Goal: Task Accomplishment & Management: Use online tool/utility

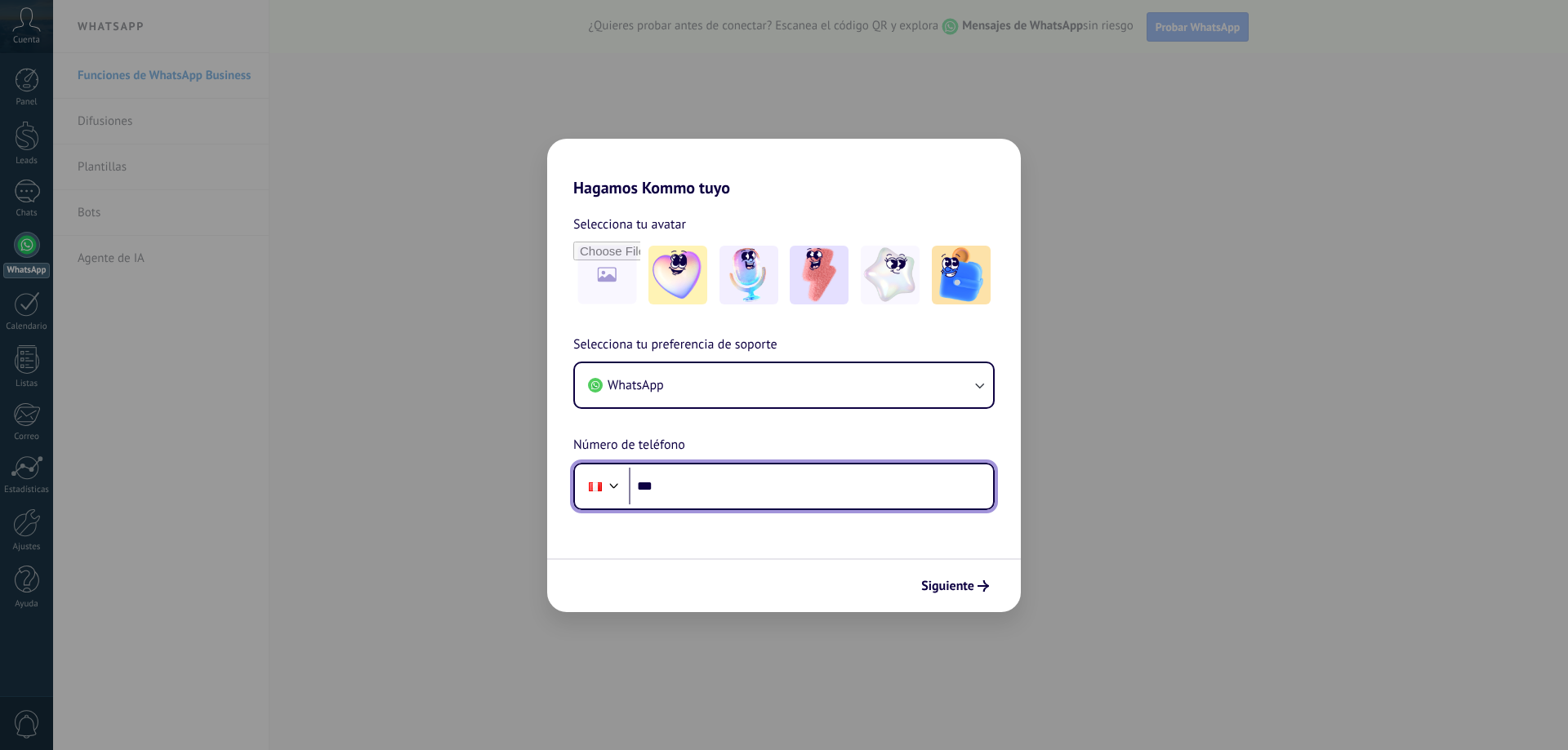
click at [735, 475] on input "***" at bounding box center [810, 487] width 364 height 38
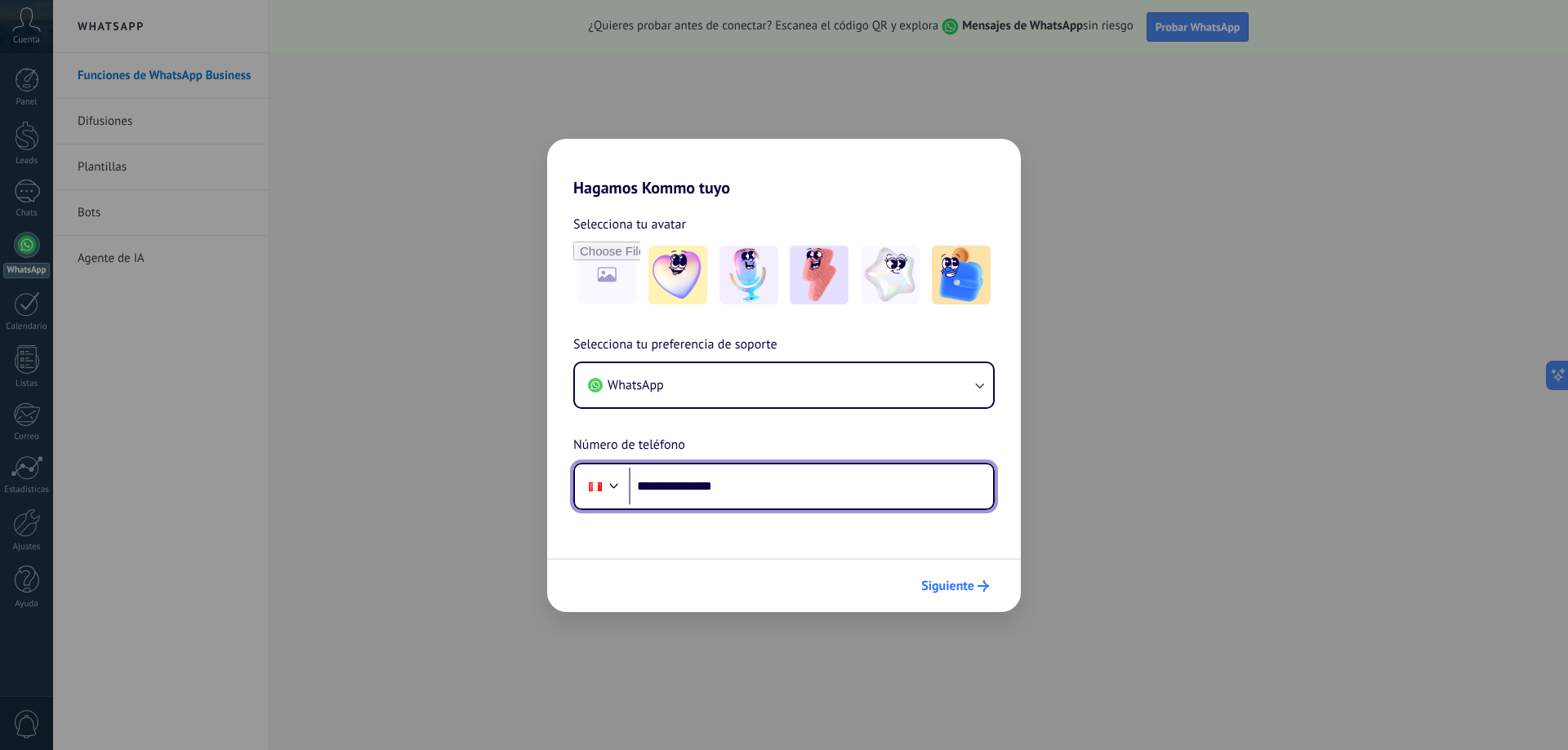
type input "**********"
click at [954, 587] on span "Siguiente" at bounding box center [947, 586] width 53 height 12
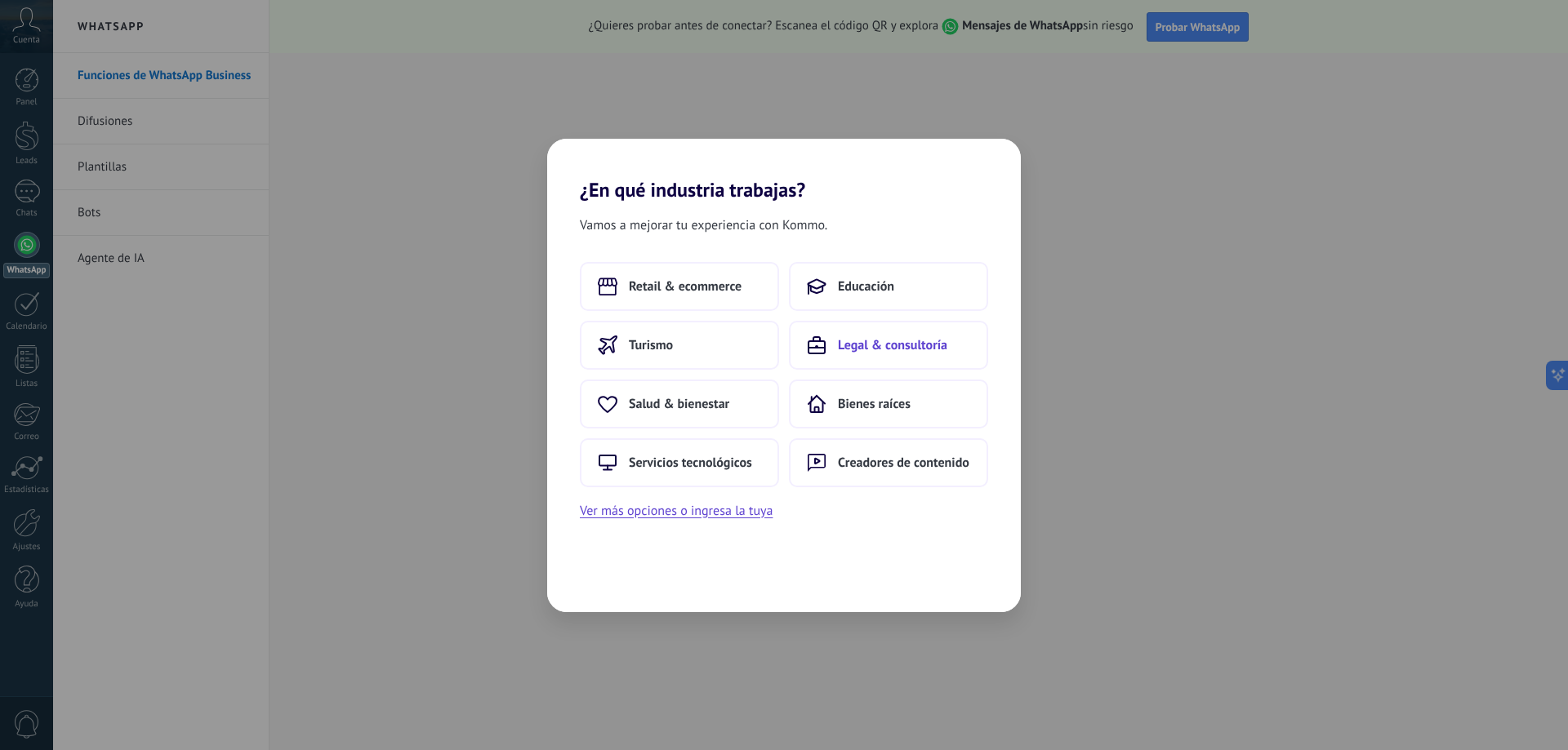
click at [905, 348] on span "Legal & consultoría" at bounding box center [892, 346] width 110 height 16
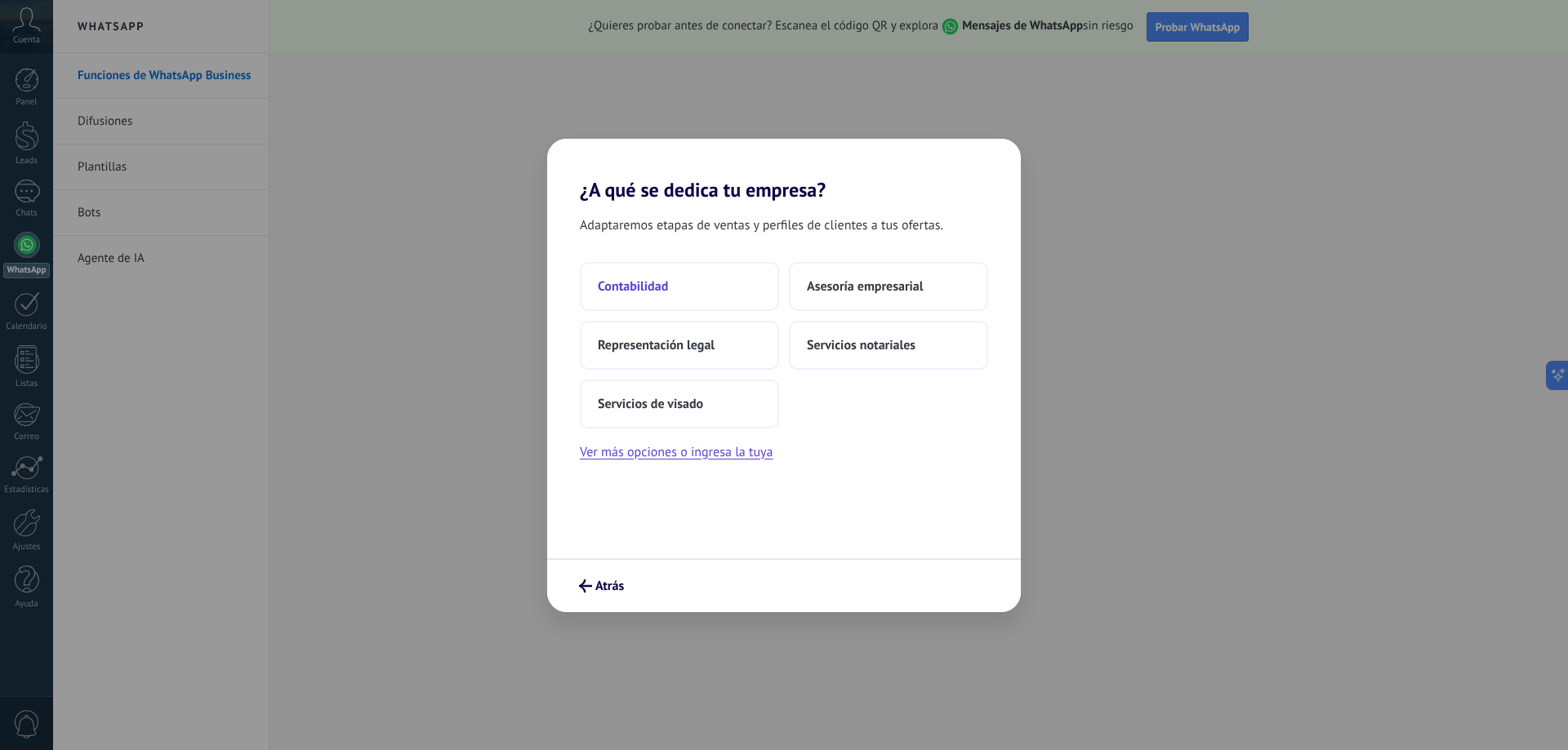
click at [664, 288] on span "Contabilidad" at bounding box center [632, 286] width 70 height 16
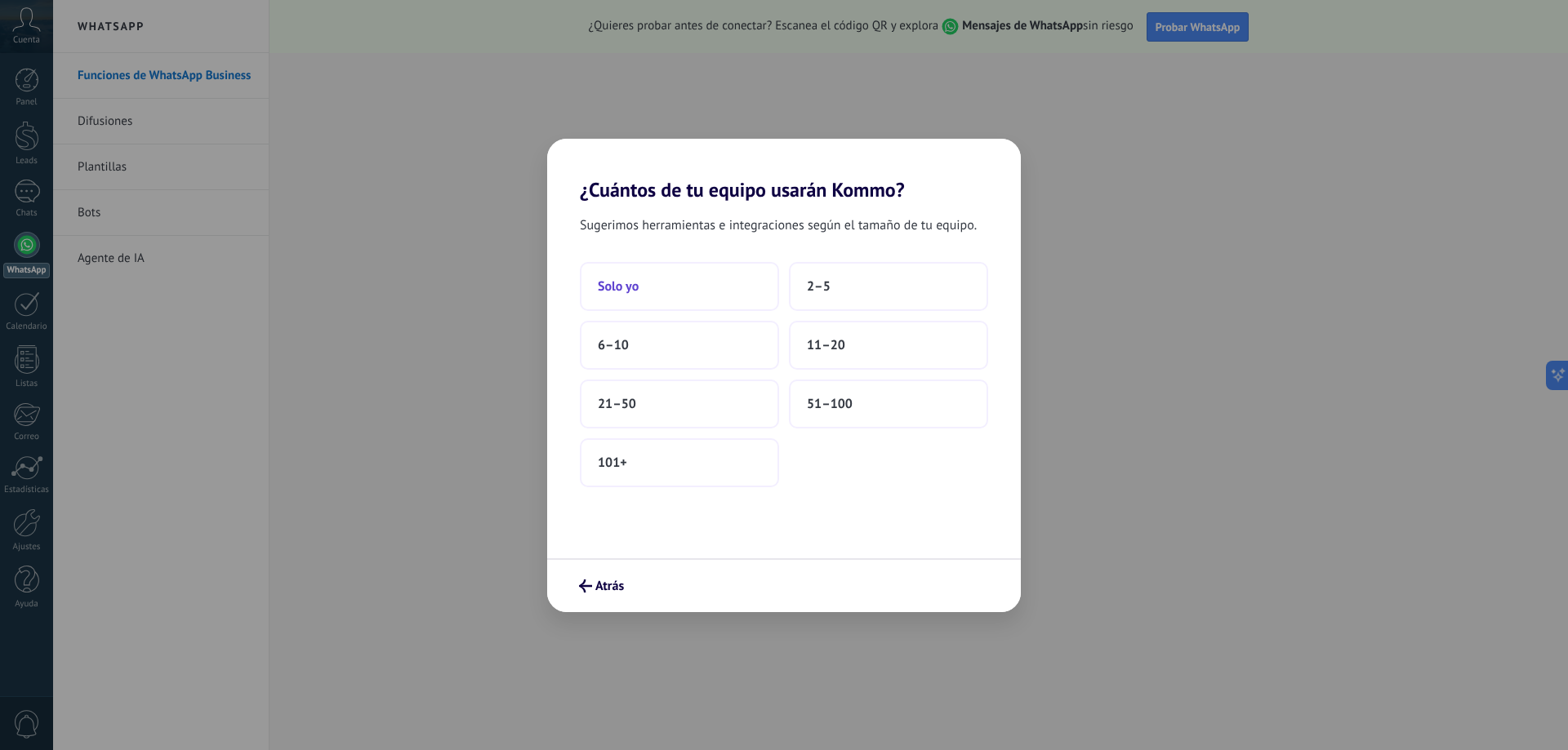
click at [628, 286] on span "Solo yo" at bounding box center [618, 286] width 41 height 16
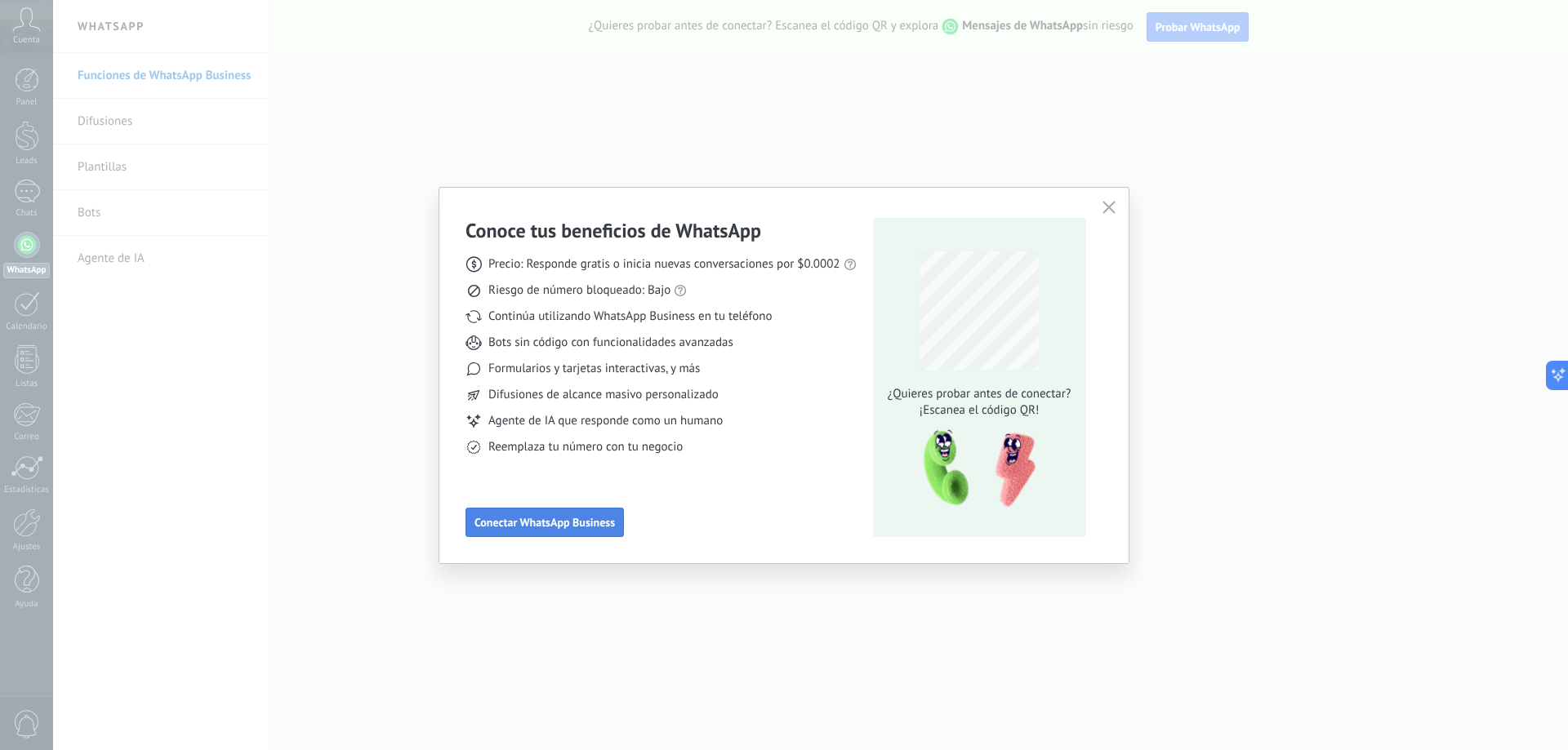
click at [590, 529] on span "Conectar WhatsApp Business" at bounding box center [544, 523] width 141 height 12
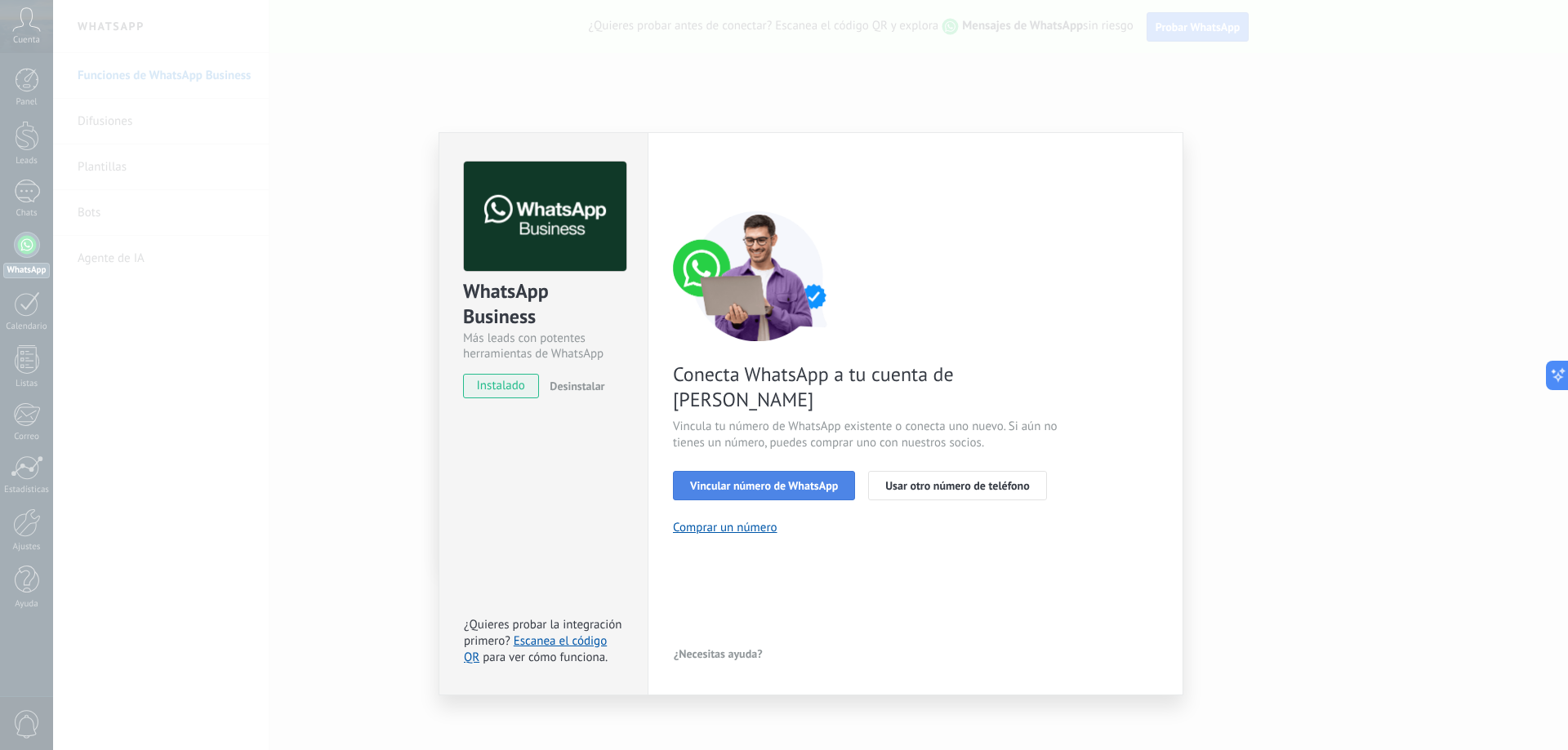
click at [791, 480] on span "Vincular número de WhatsApp" at bounding box center [763, 486] width 147 height 12
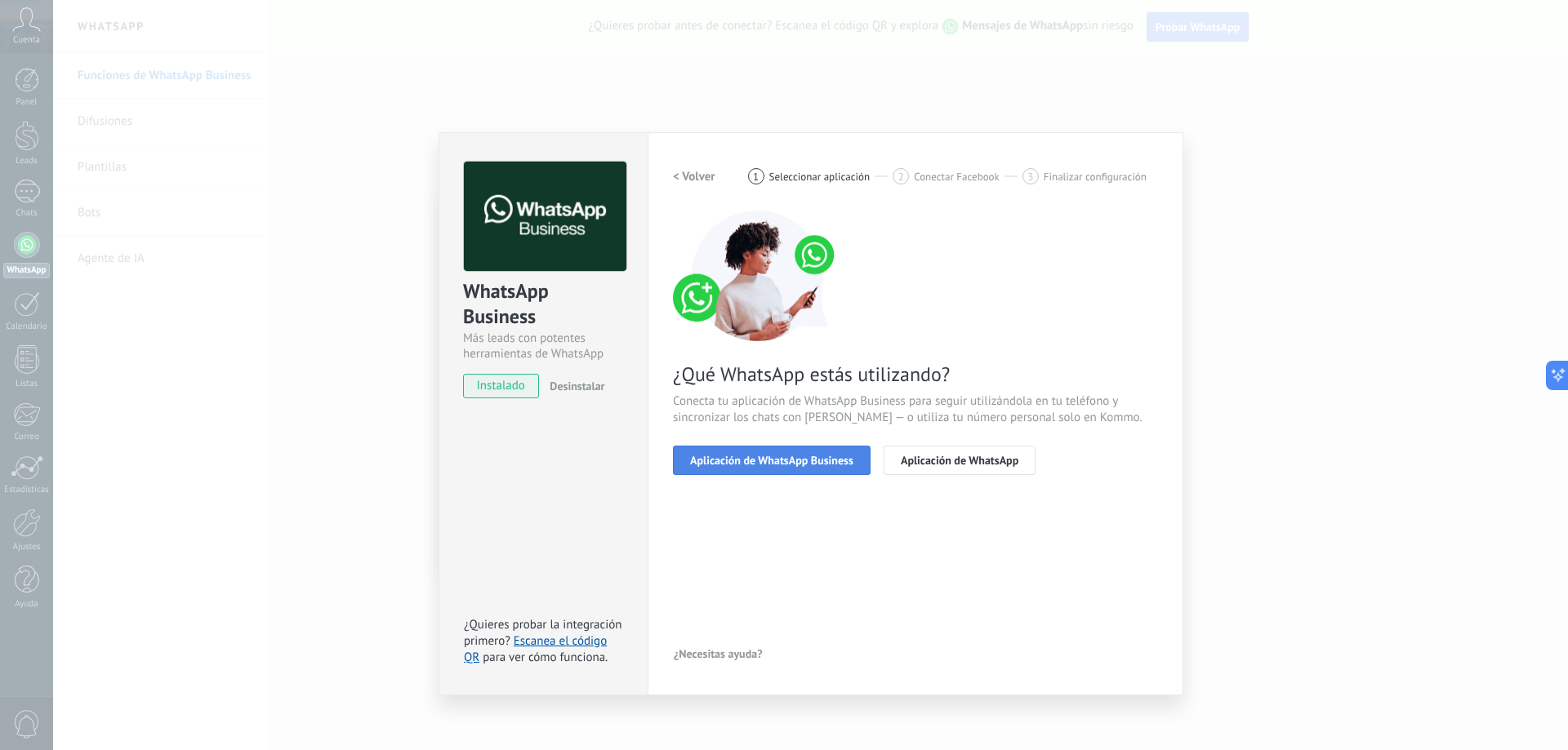
click at [772, 462] on span "Aplicación de WhatsApp Business" at bounding box center [772, 460] width 163 height 12
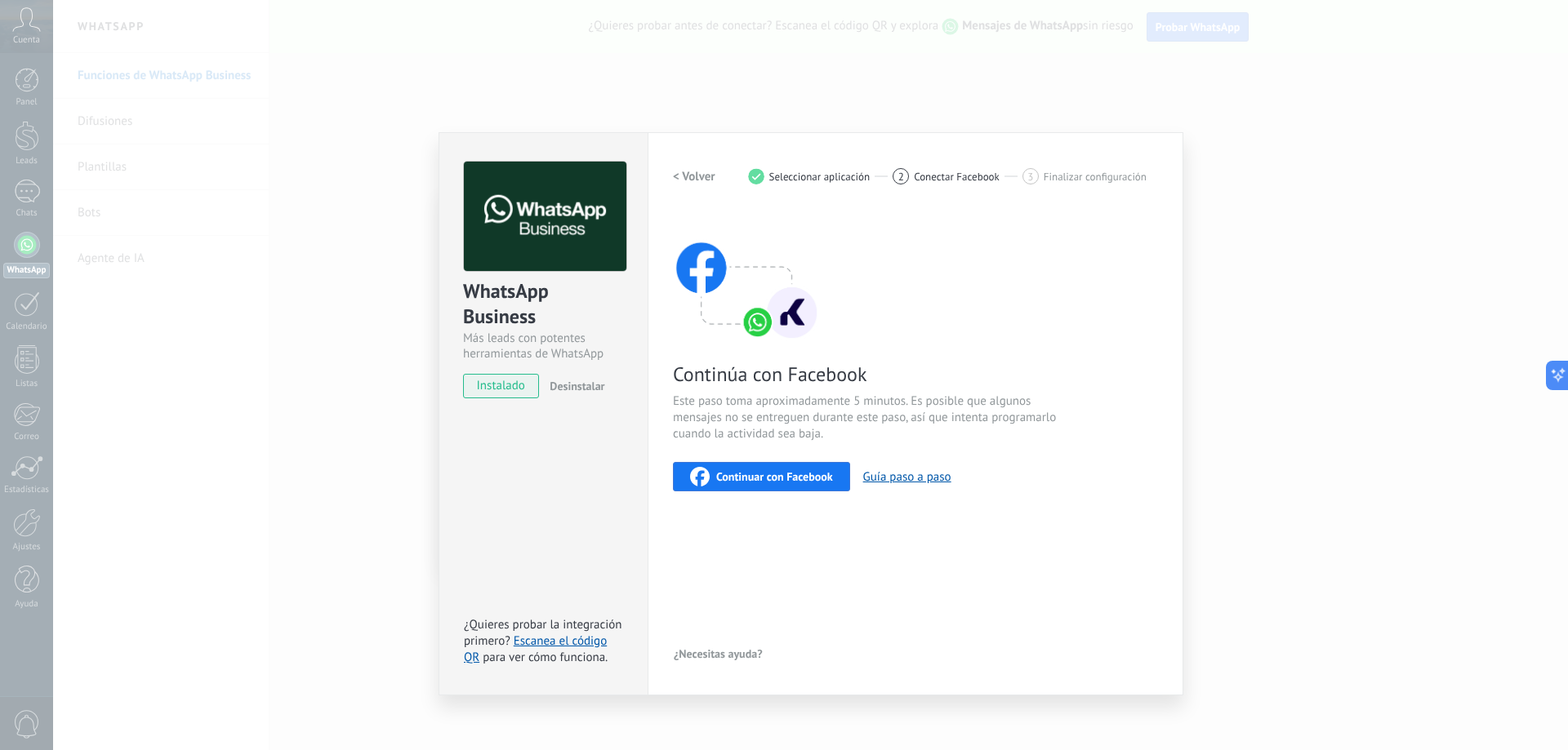
click at [746, 478] on span "Continuar con Facebook" at bounding box center [775, 477] width 117 height 12
click at [915, 479] on button "Guía paso a paso" at bounding box center [907, 477] width 88 height 16
click at [751, 471] on span "Continuar con Facebook" at bounding box center [775, 477] width 117 height 12
click at [817, 480] on span "Continuar con Facebook" at bounding box center [775, 477] width 117 height 12
click at [727, 380] on span "Continúa con Facebook" at bounding box center [867, 374] width 389 height 26
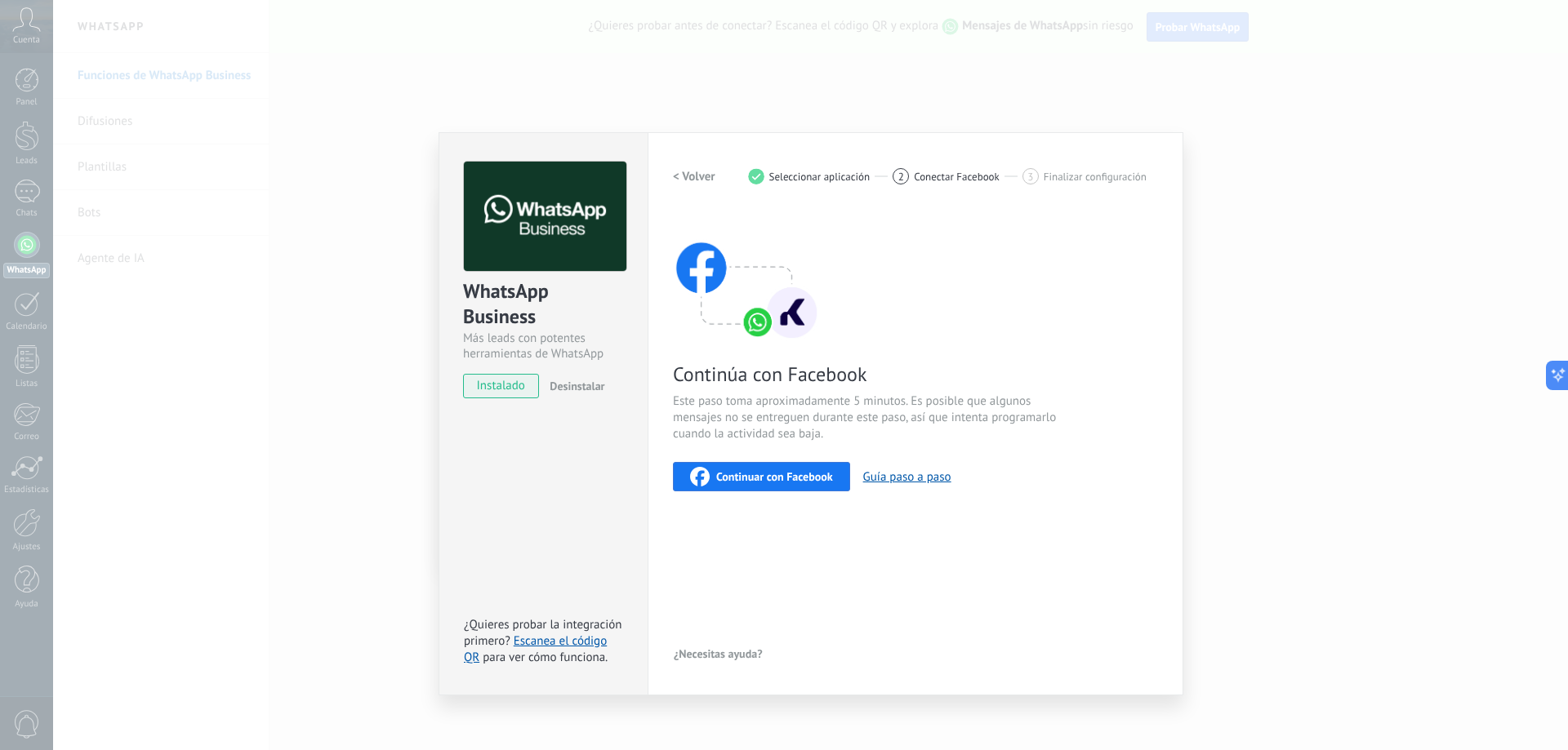
drag, startPoint x: 568, startPoint y: 389, endPoint x: 491, endPoint y: 380, distance: 77.5
click at [492, 384] on div "instalado Desinstalar" at bounding box center [543, 386] width 161 height 25
click at [491, 380] on span "instalado" at bounding box center [501, 386] width 74 height 25
click at [496, 385] on span "instalado" at bounding box center [501, 386] width 74 height 25
click at [581, 641] on link "Escanea el código QR" at bounding box center [535, 649] width 143 height 32
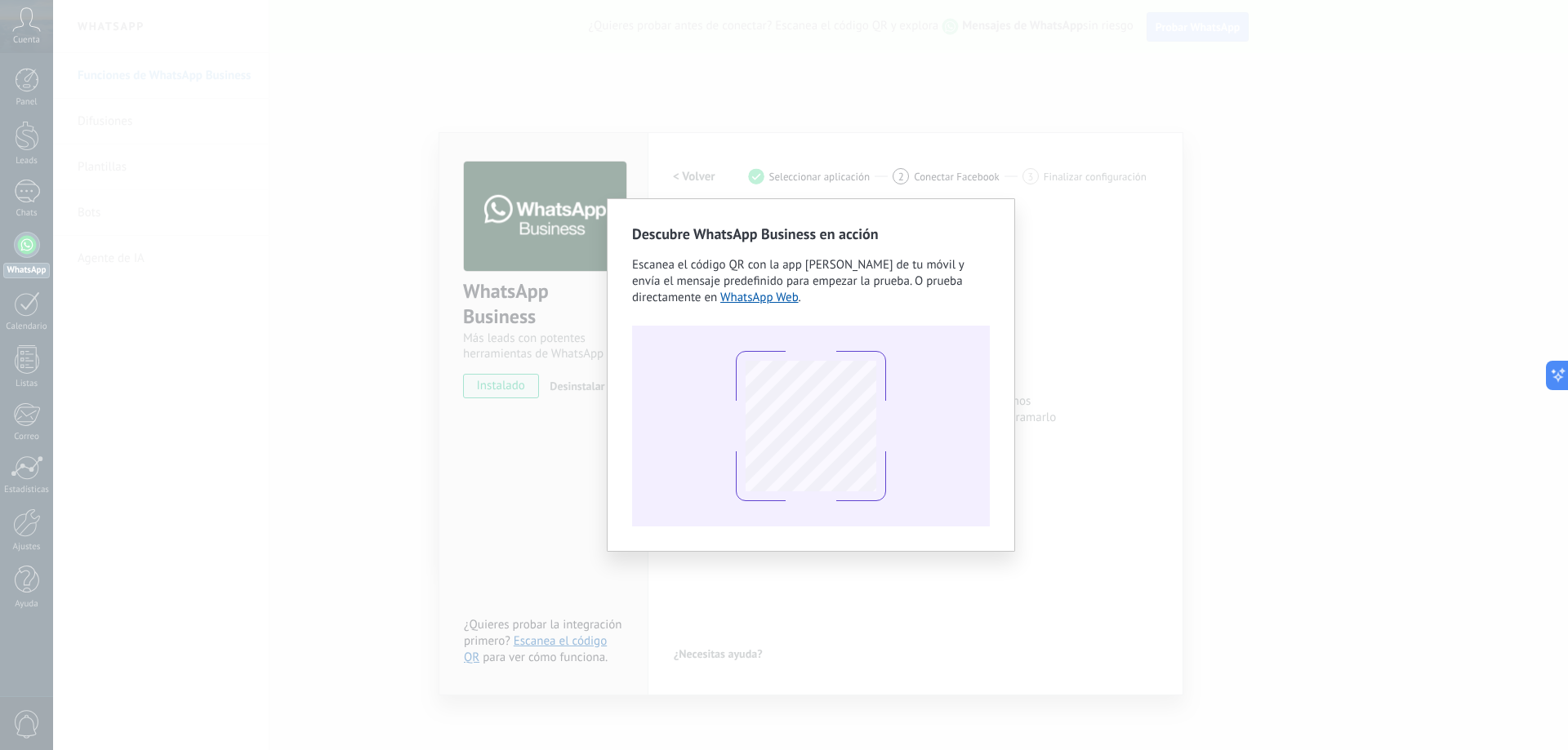
click at [1086, 259] on div "Descubre WhatsApp Business en acción Escanea el código QR con la app [PERSON_NA…" at bounding box center [810, 375] width 1514 height 750
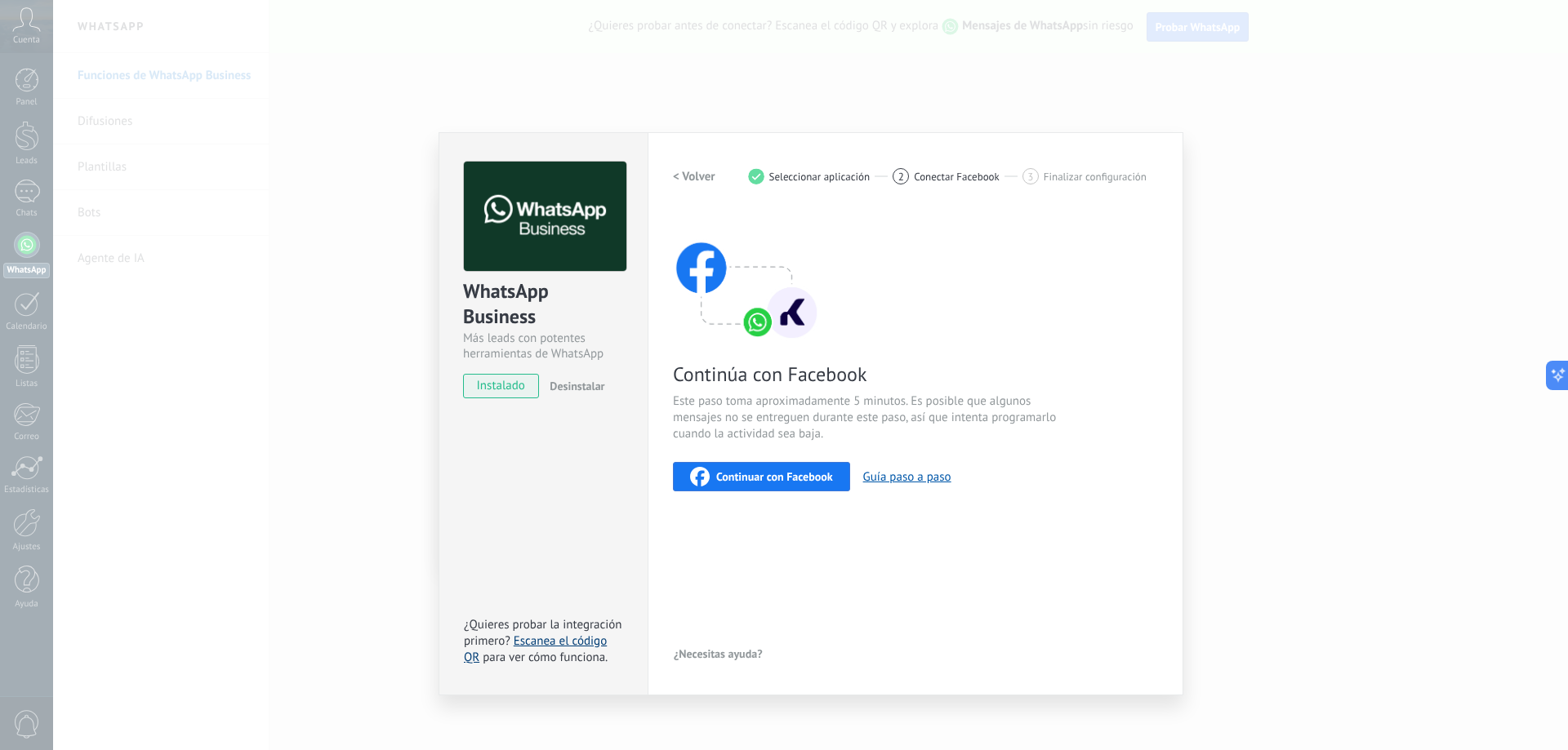
click at [562, 640] on link "Escanea el código QR" at bounding box center [535, 649] width 143 height 32
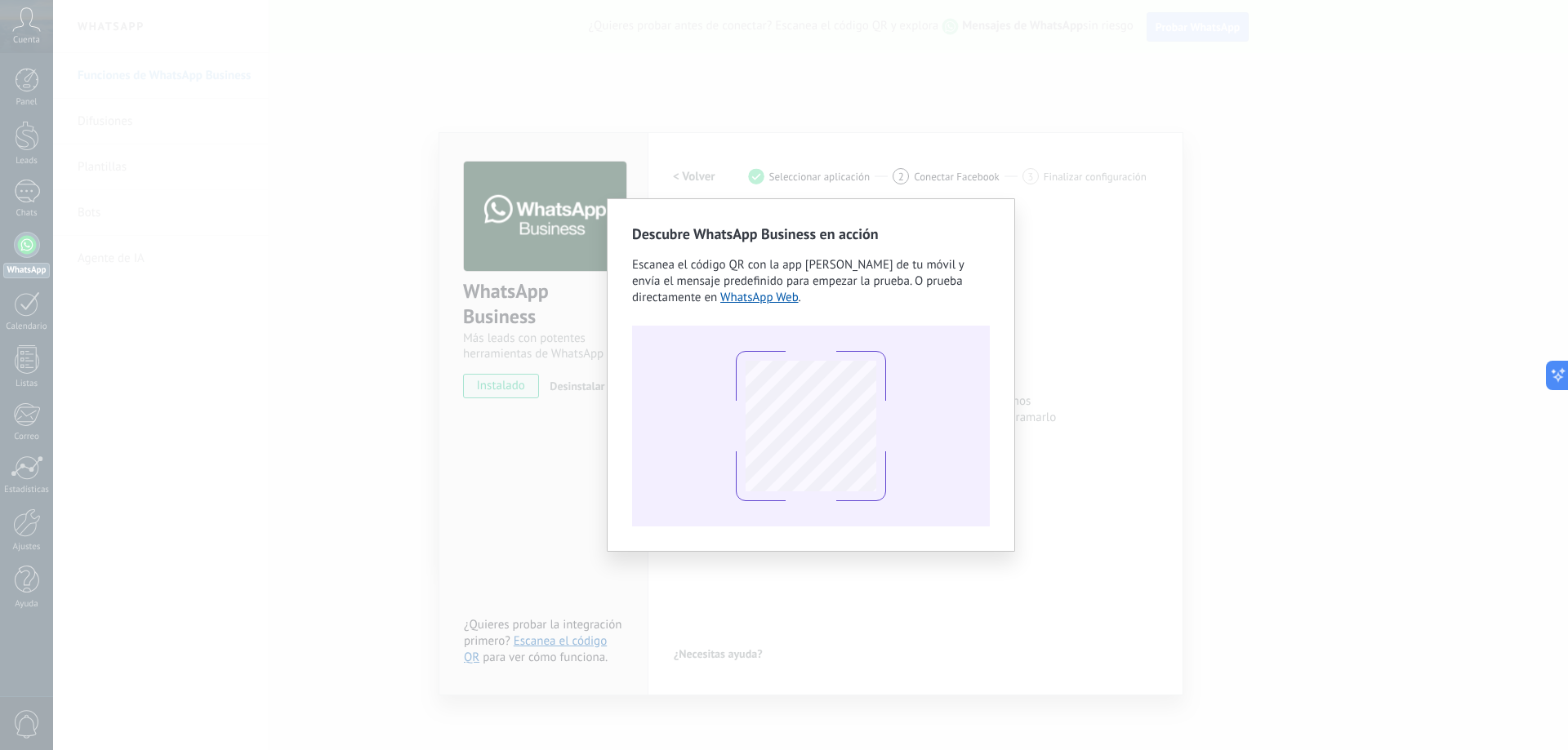
click at [1089, 119] on div "Descubre WhatsApp Business en acción Escanea el código QR con la app [PERSON_NA…" at bounding box center [810, 375] width 1514 height 750
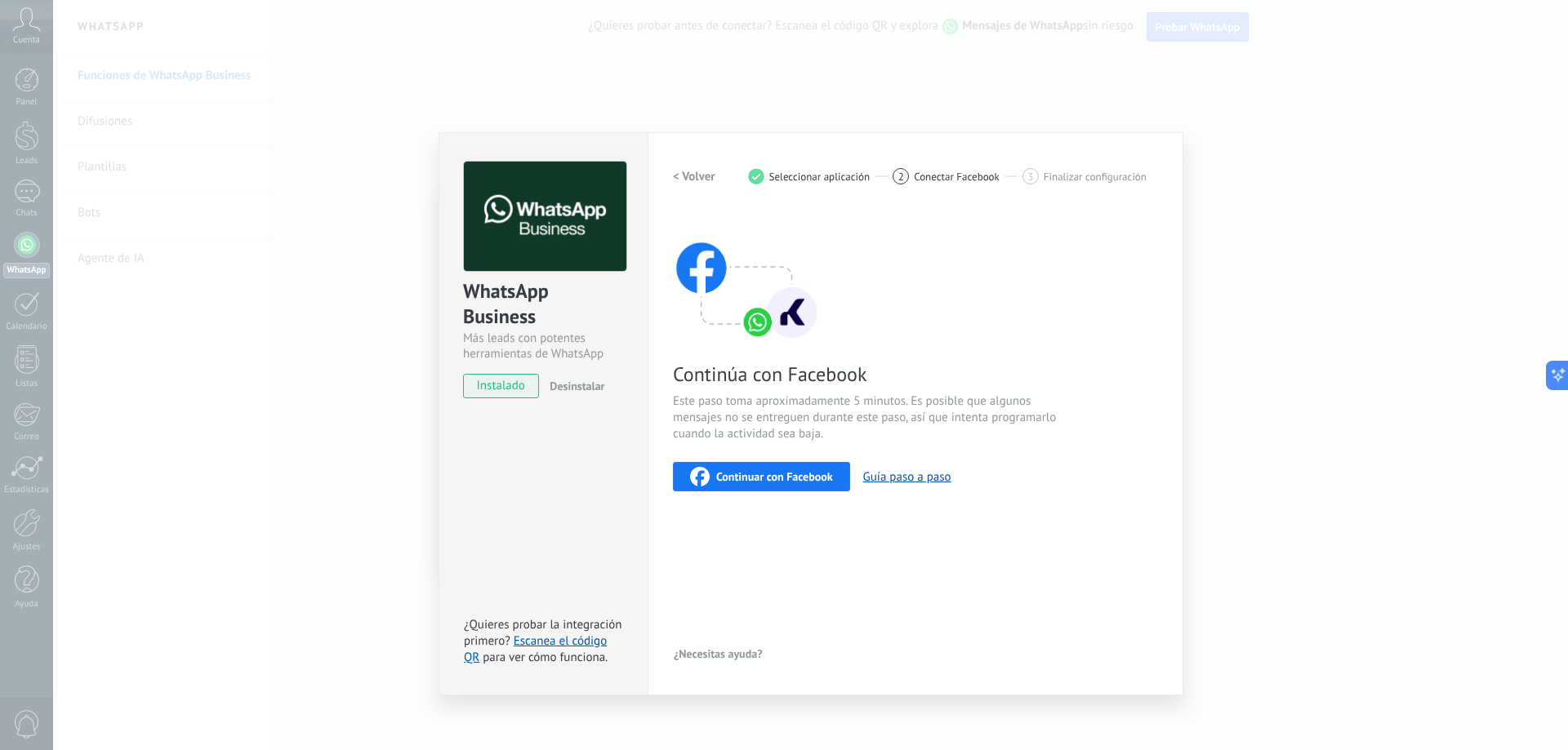
click at [356, 217] on div "WhatsApp Business Más leads con potentes herramientas de WhatsApp instalado Des…" at bounding box center [810, 375] width 1514 height 750
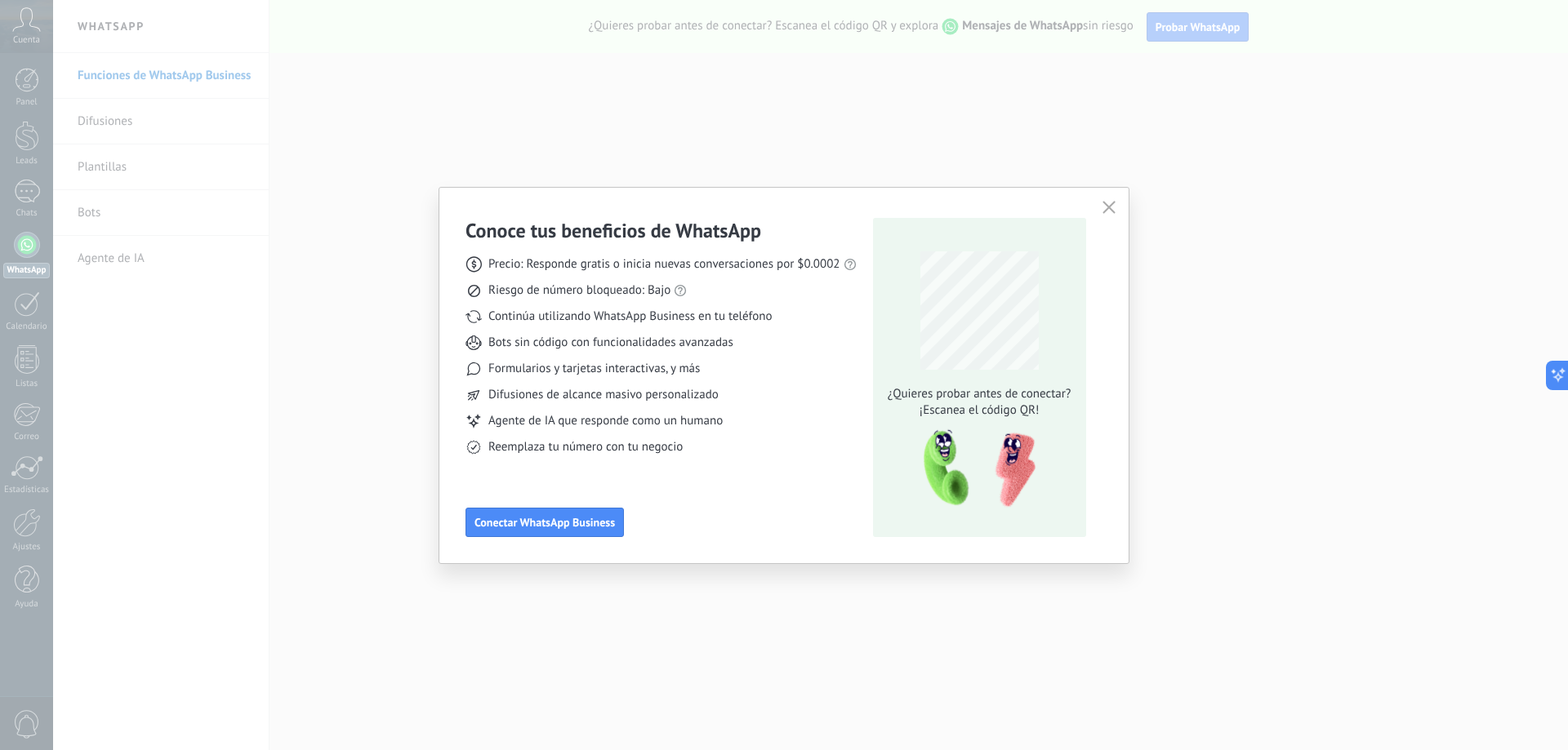
click at [1099, 221] on div "Conoce tus beneficios de WhatsApp Precio: Responde gratis o inicia nuevas conve…" at bounding box center [783, 378] width 637 height 319
click at [1104, 213] on icon "button" at bounding box center [1109, 207] width 13 height 13
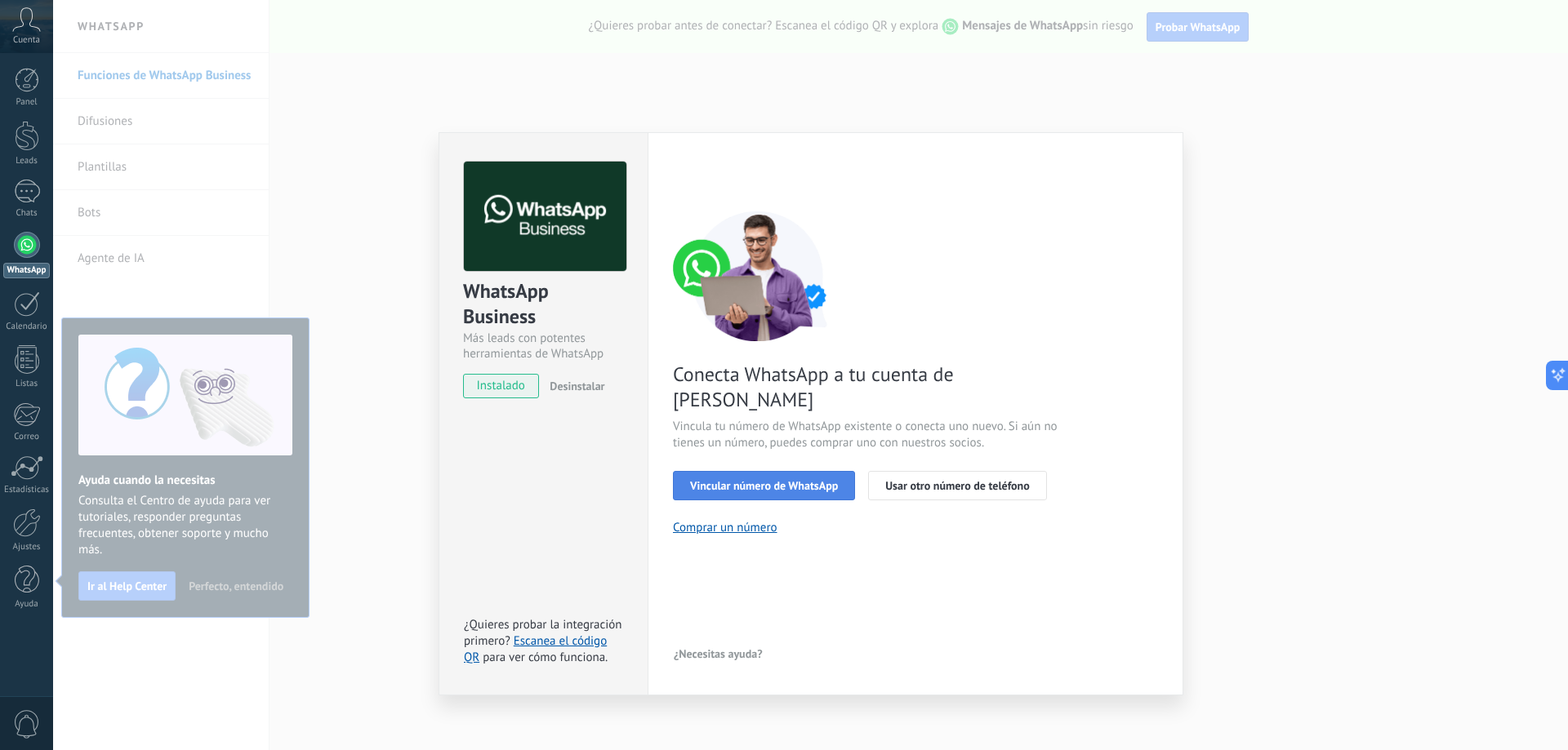
click at [809, 480] on span "Vincular número de WhatsApp" at bounding box center [763, 486] width 147 height 12
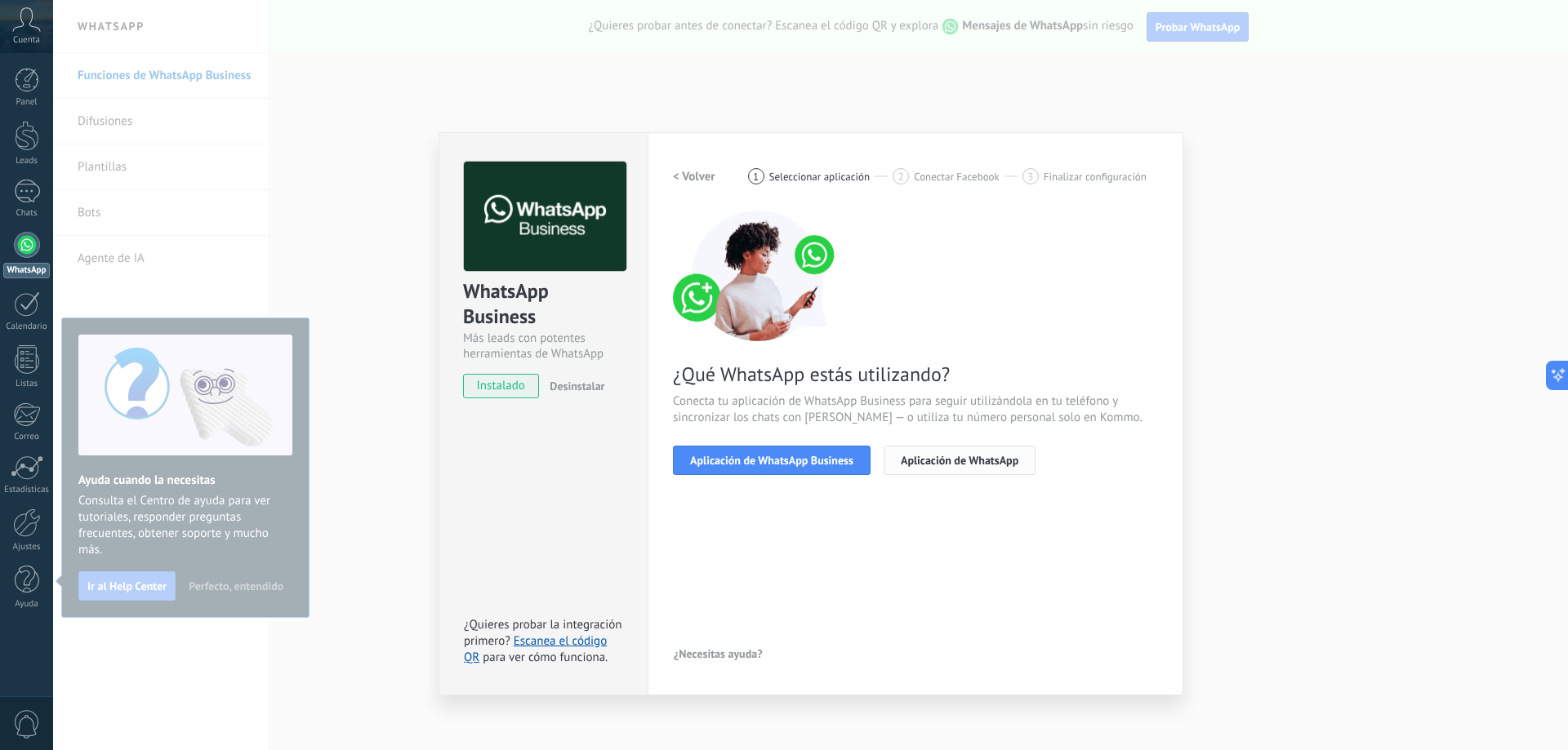
drag, startPoint x: 839, startPoint y: 459, endPoint x: 927, endPoint y: 461, distance: 88.0
click at [920, 461] on div "Aplicación de WhatsApp Business Aplicación de WhatsApp" at bounding box center [915, 460] width 485 height 30
click at [935, 461] on span "Aplicación de WhatsApp" at bounding box center [959, 460] width 118 height 12
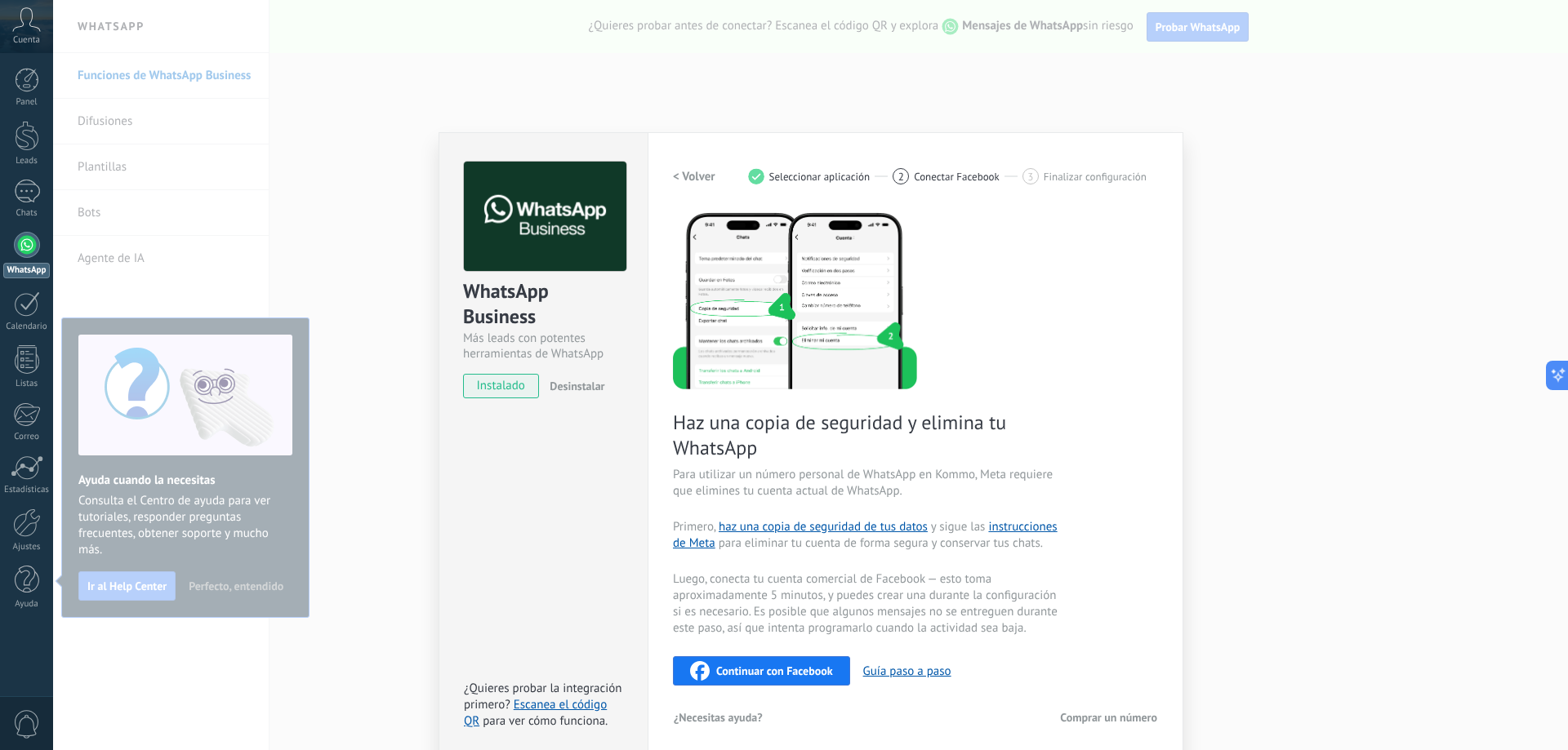
scroll to position [8, 0]
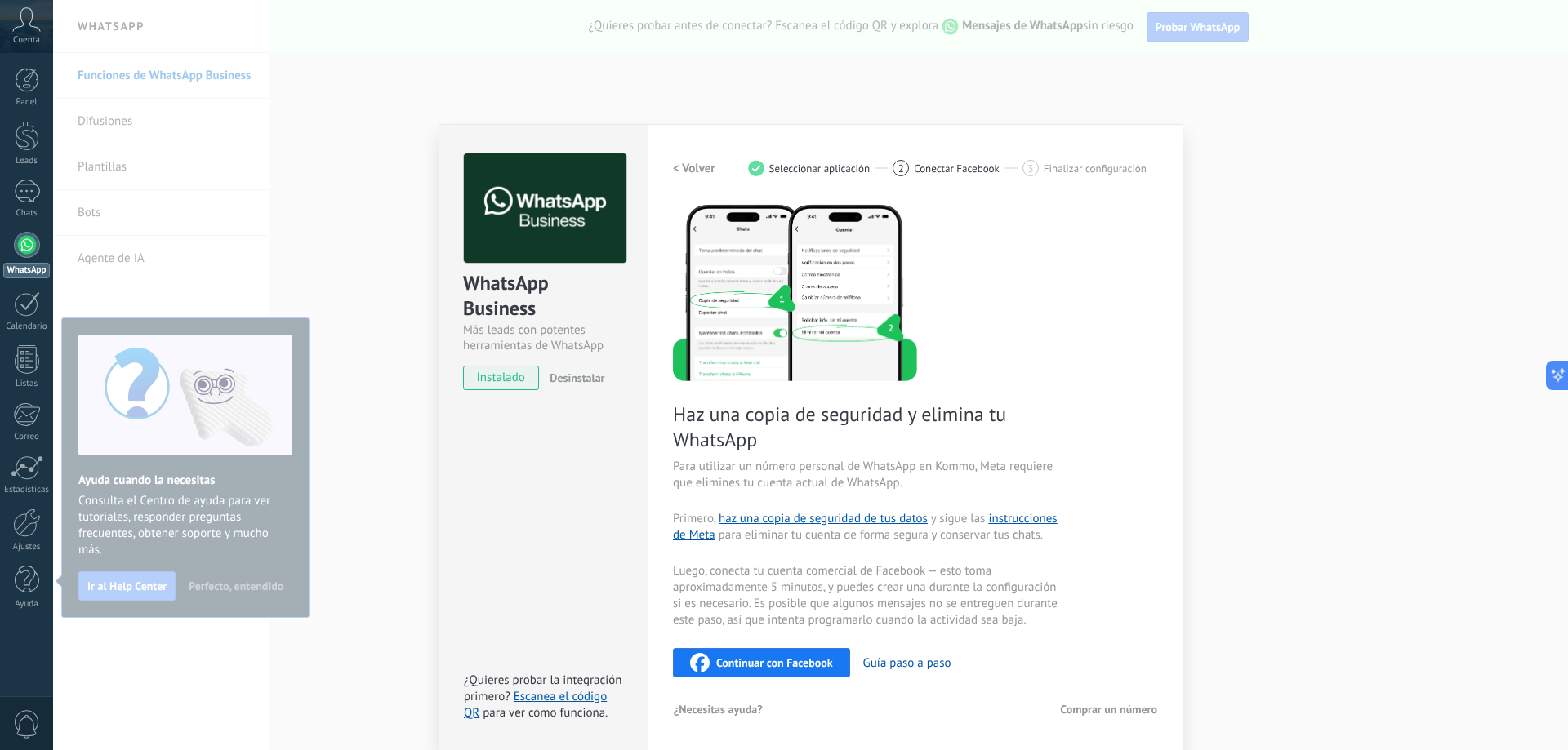
click at [1293, 539] on div "WhatsApp Business Más leads con potentes herramientas de WhatsApp instalado Des…" at bounding box center [810, 375] width 1514 height 750
